Goal: Navigation & Orientation: Find specific page/section

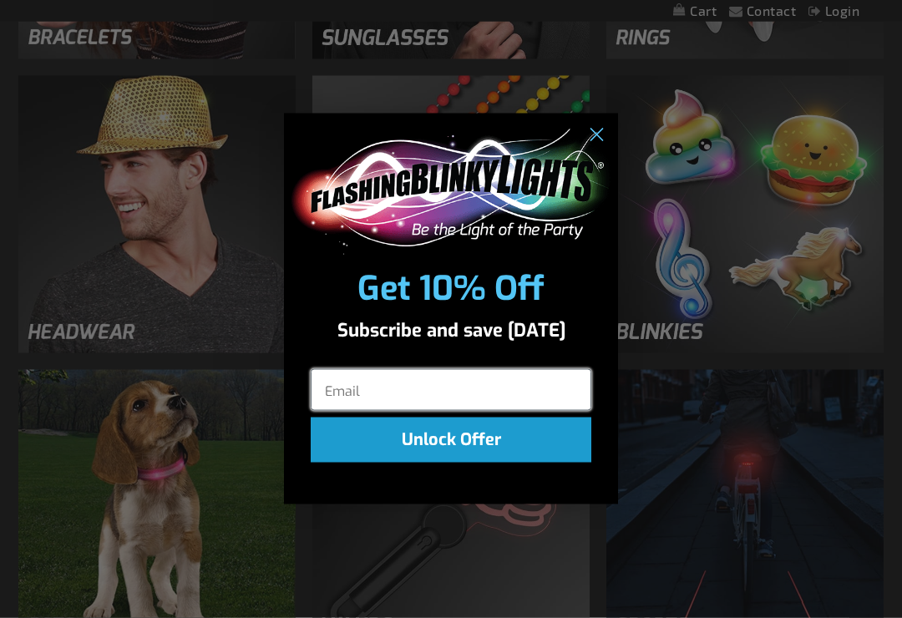
scroll to position [1742, 0]
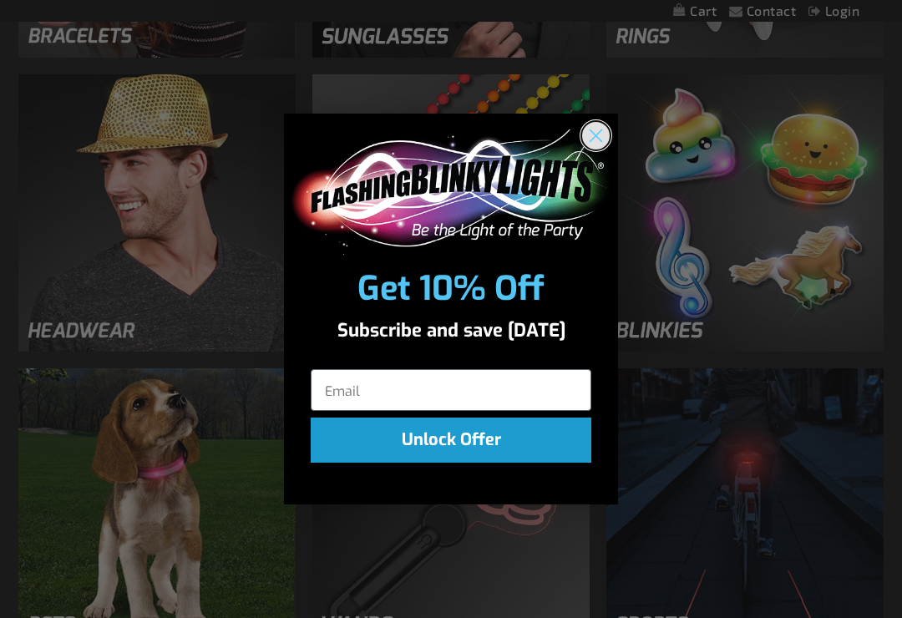
click at [603, 149] on circle "Close dialog" at bounding box center [596, 135] width 28 height 28
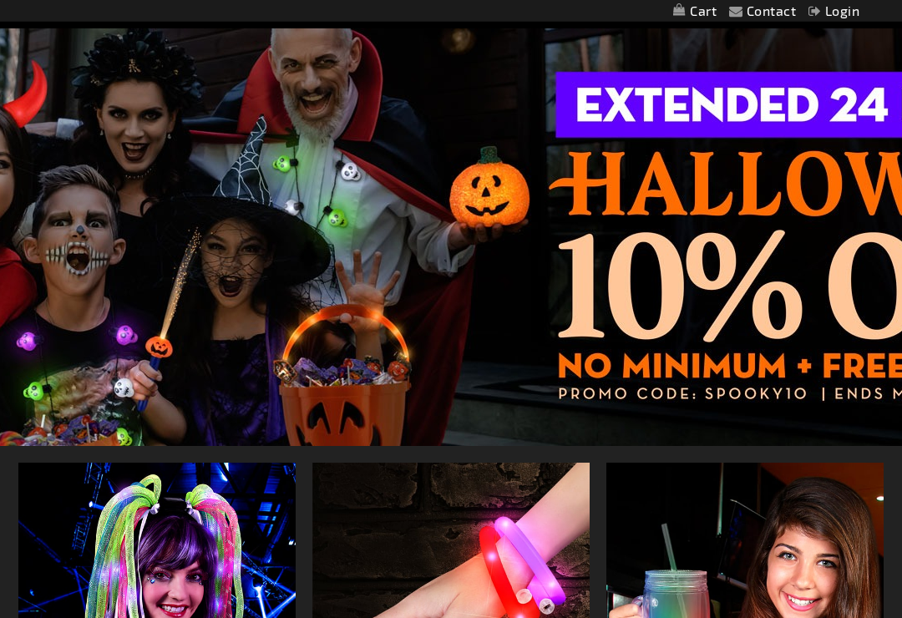
scroll to position [0, 0]
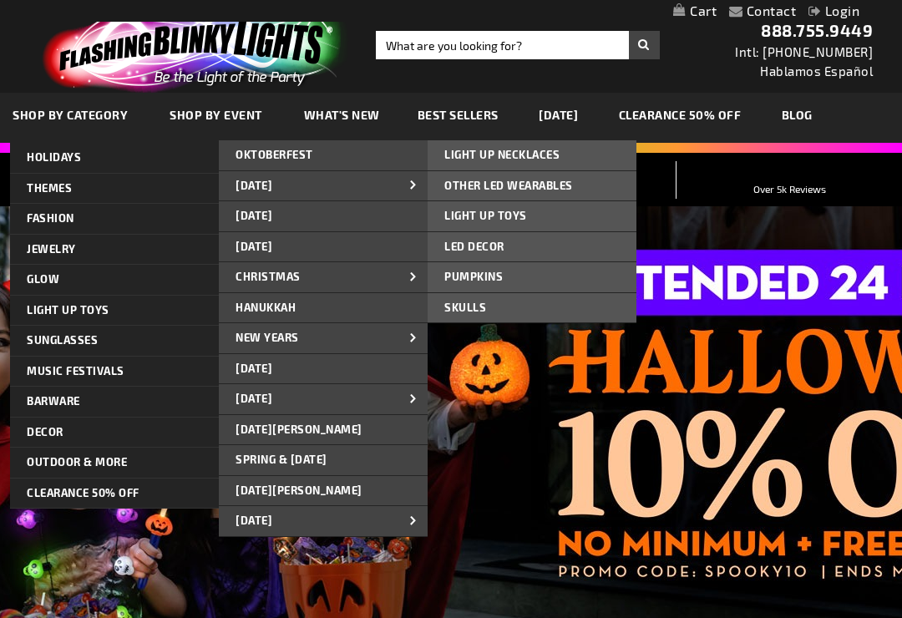
click at [544, 153] on span "LIGHT UP NECKLACES" at bounding box center [501, 154] width 115 height 13
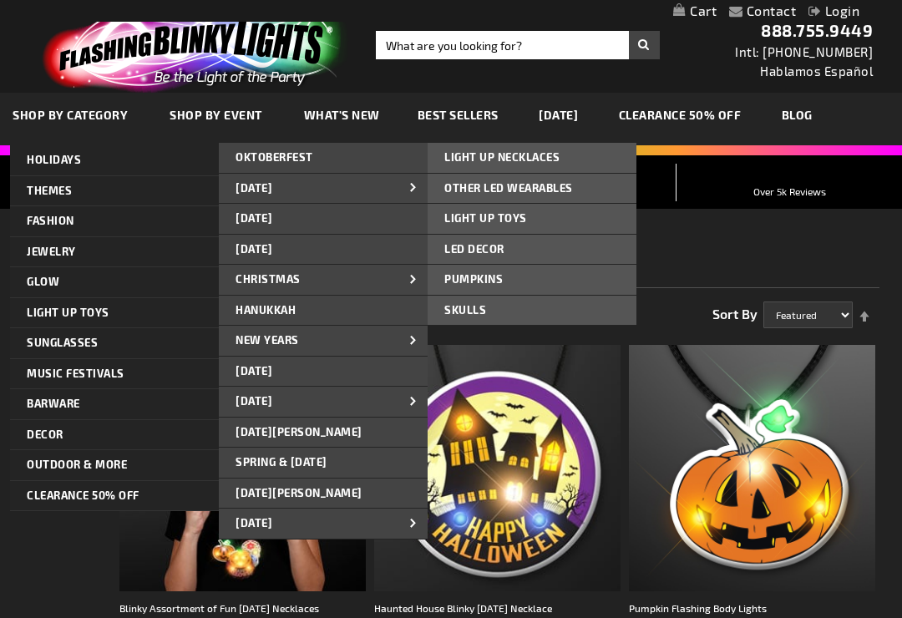
click at [514, 223] on span "LIGHT UP TOYS" at bounding box center [485, 217] width 83 height 13
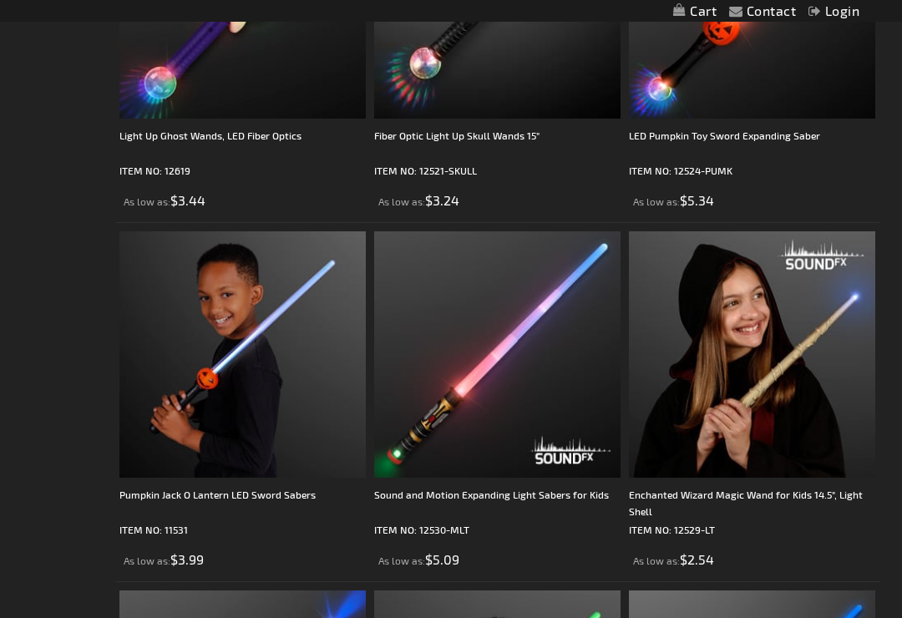
scroll to position [1184, 0]
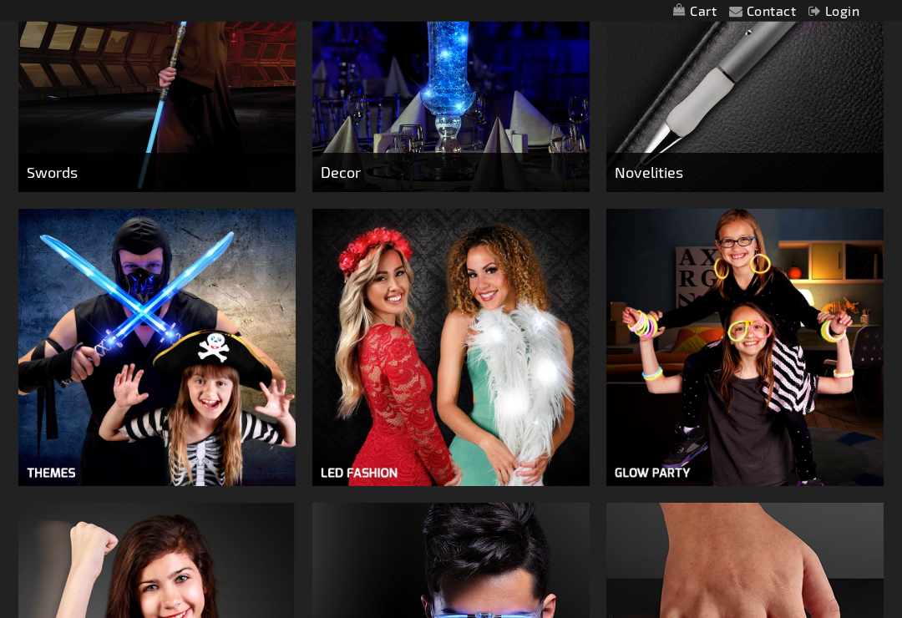
scroll to position [1020, 0]
